Goal: Information Seeking & Learning: Learn about a topic

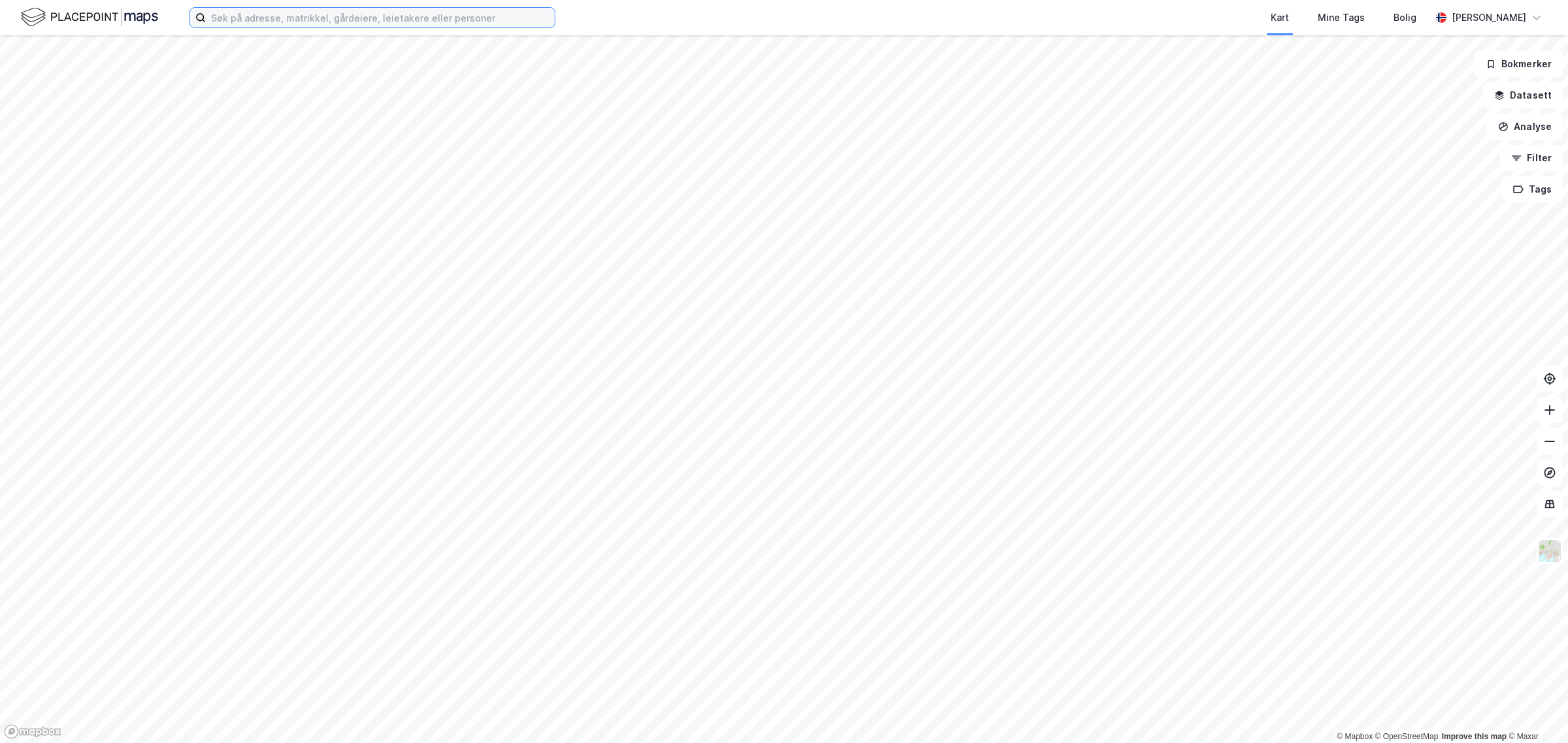
click at [235, 13] on input at bounding box center [380, 17] width 348 height 19
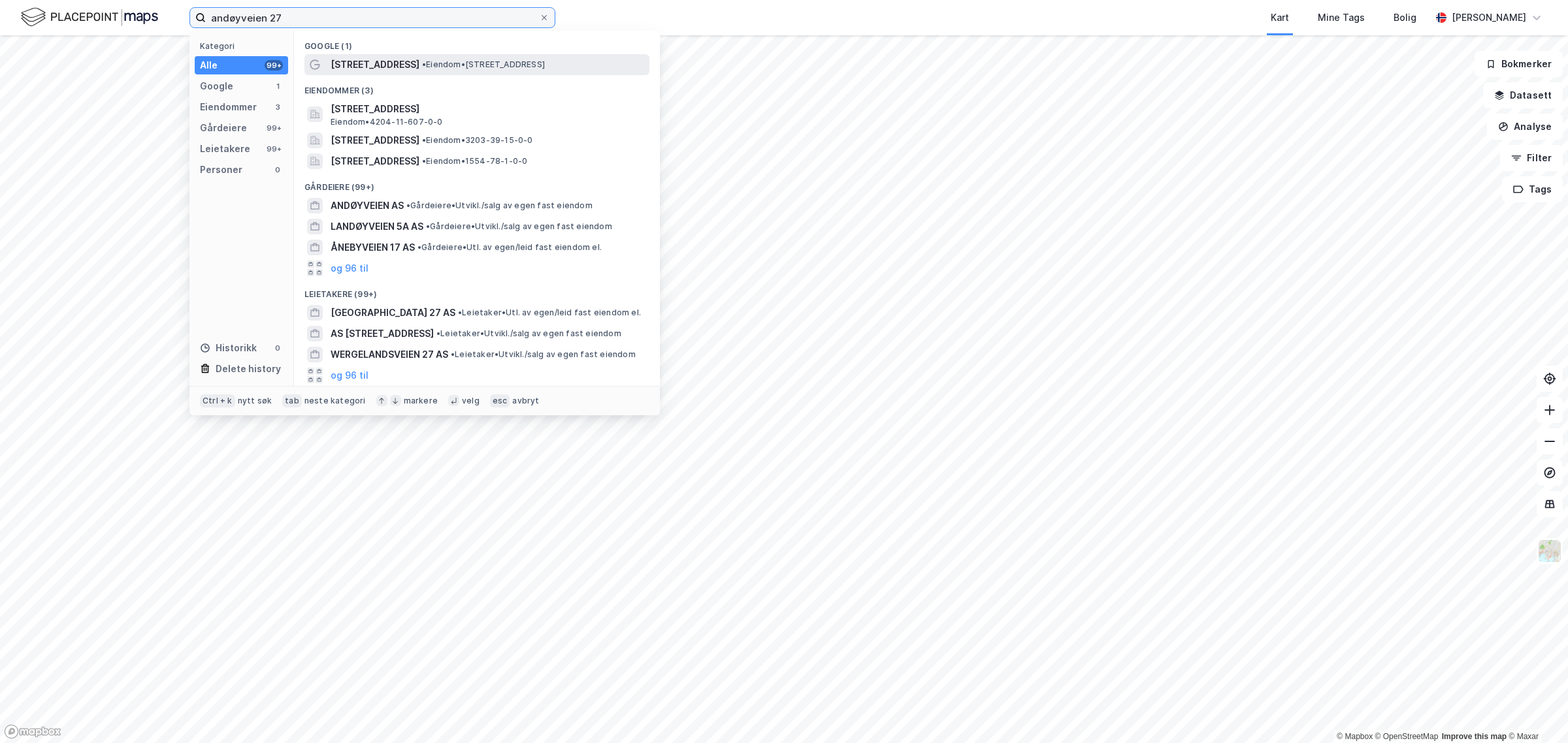
type input "andøyveien 27"
click at [370, 63] on span "[STREET_ADDRESS]" at bounding box center [375, 64] width 89 height 16
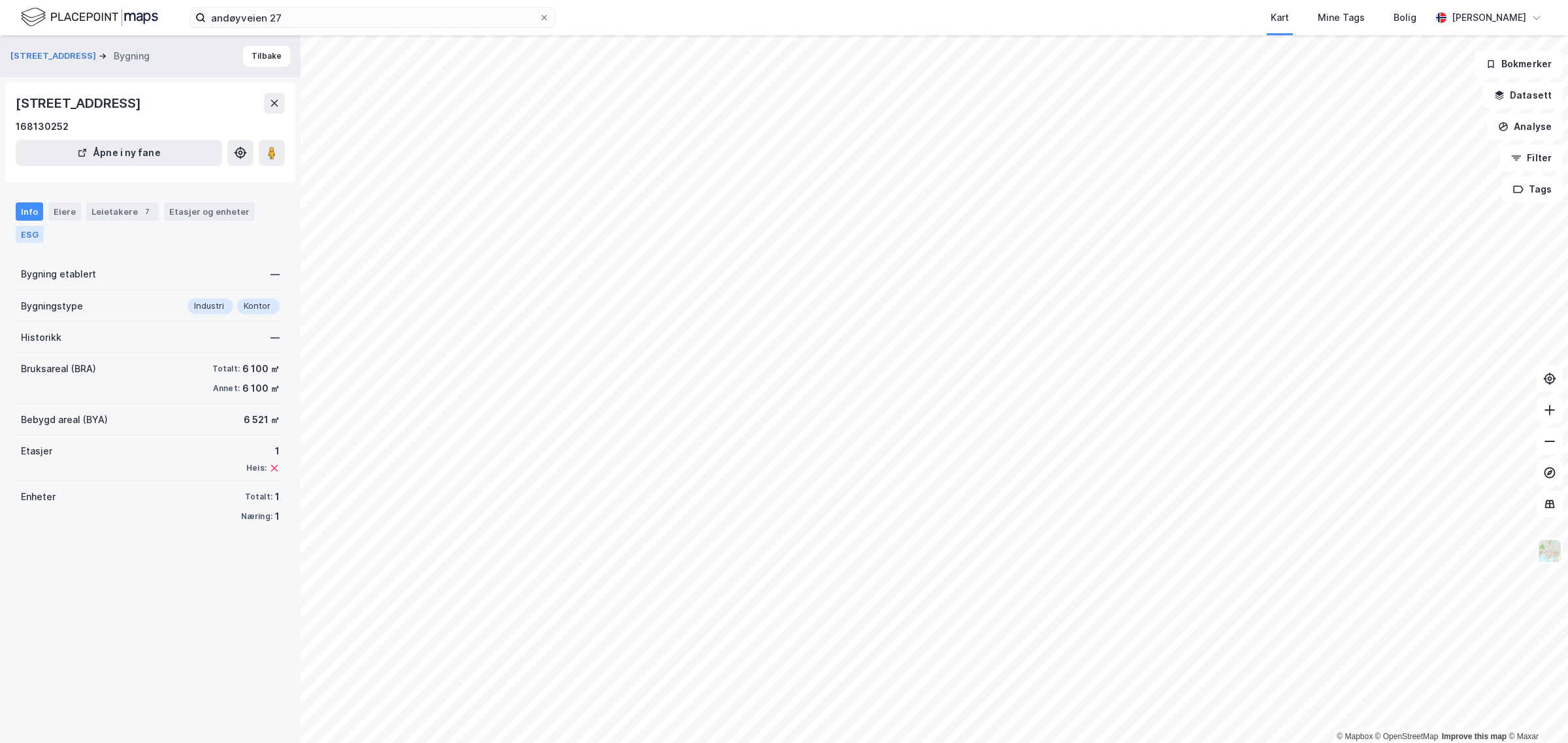
click at [17, 230] on div "ESG" at bounding box center [30, 234] width 28 height 17
